Goal: Navigation & Orientation: Understand site structure

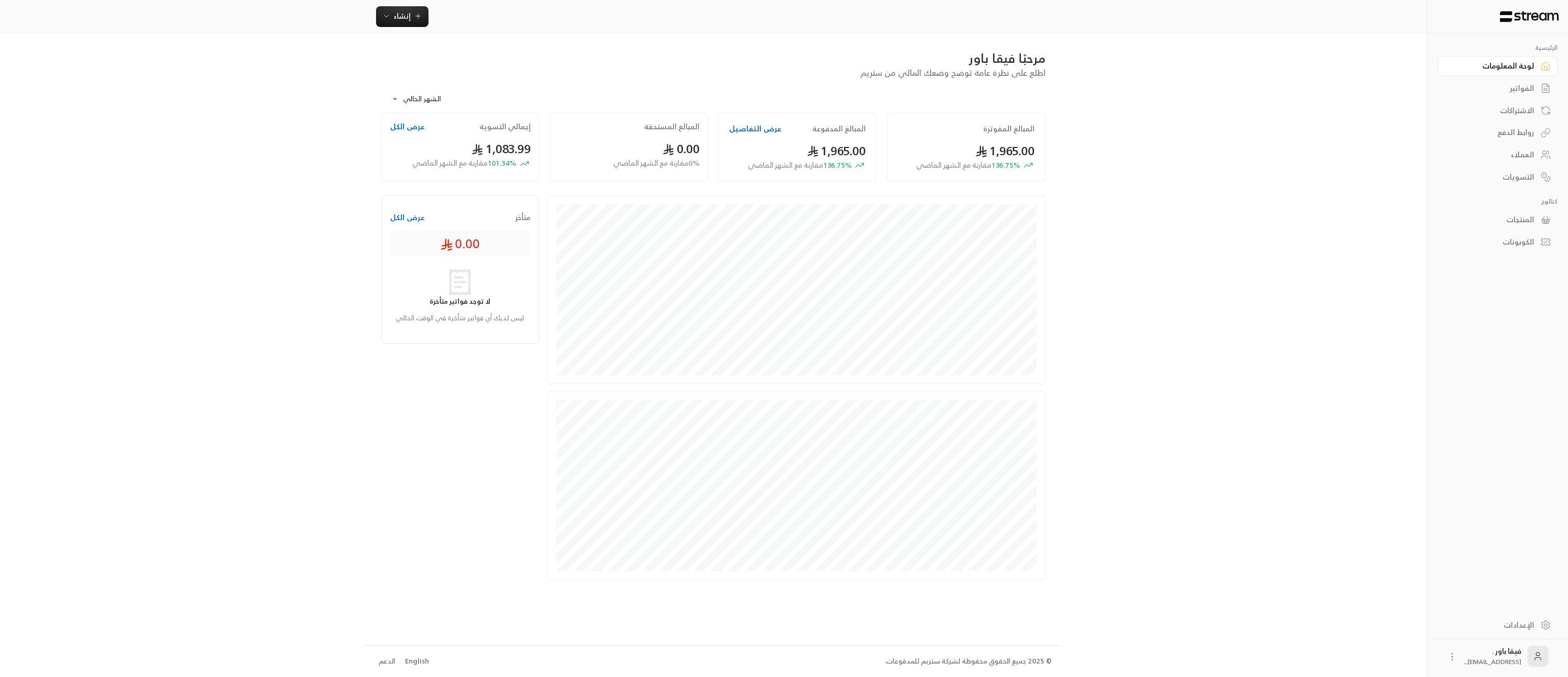
click at [1507, 155] on div "العملاء" at bounding box center [1492, 154] width 83 height 10
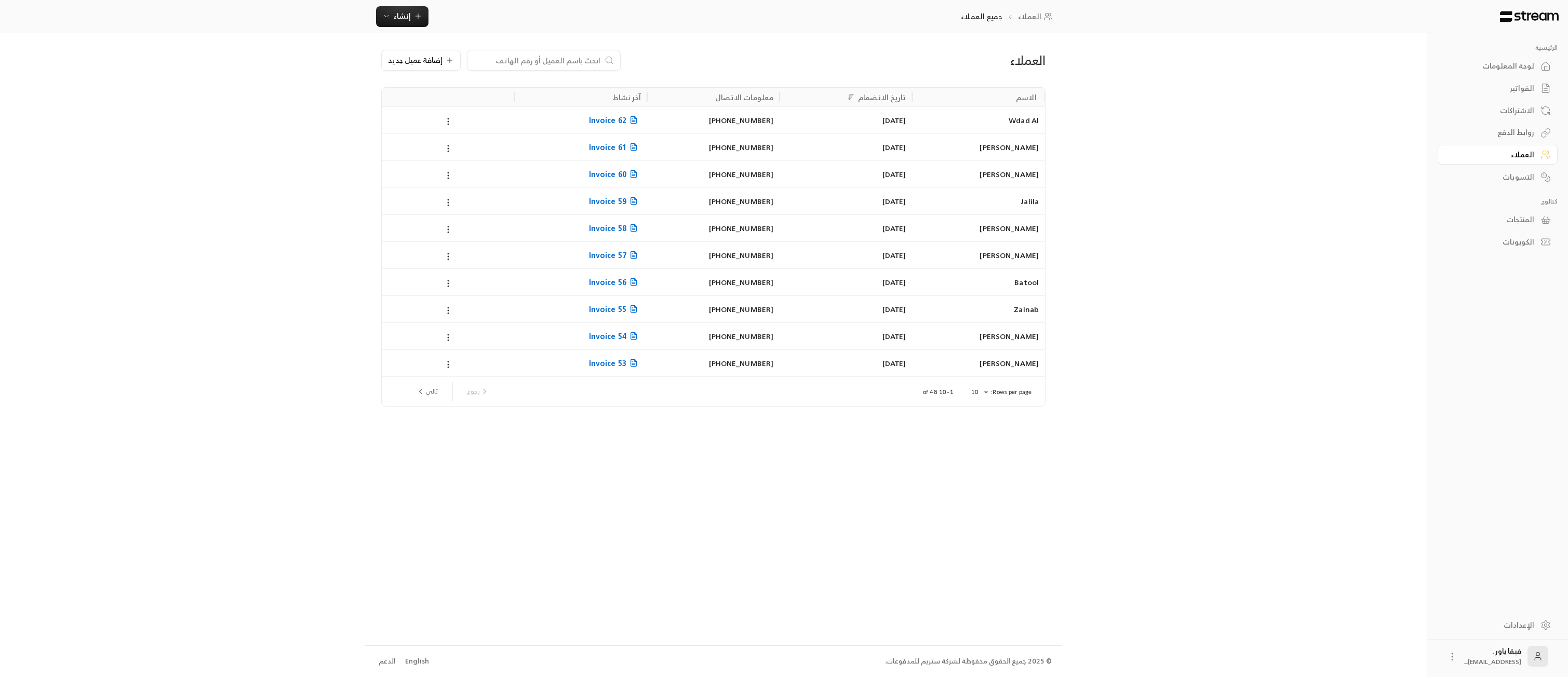
drag, startPoint x: 1499, startPoint y: 77, endPoint x: 1497, endPoint y: 68, distance: 9.2
click at [1499, 77] on div "الفواتير" at bounding box center [1498, 88] width 120 height 22
click at [1497, 68] on div "لوحة المعلومات" at bounding box center [1492, 66] width 83 height 10
